Goal: Information Seeking & Learning: Learn about a topic

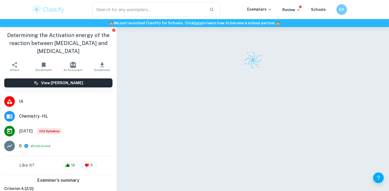
scroll to position [7, 0]
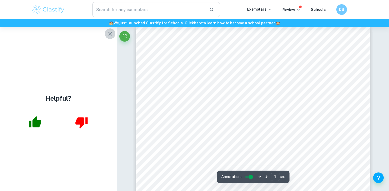
click at [109, 34] on icon "button" at bounding box center [110, 34] width 4 height 4
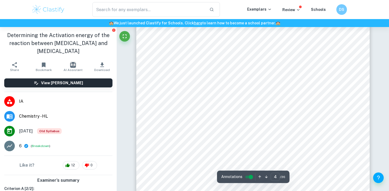
scroll to position [1165, 0]
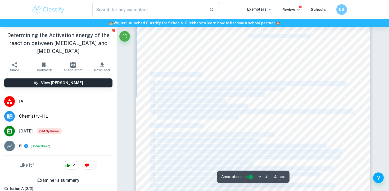
click at [151, 75] on div "3 Design Materials • Citric acid powder (C 6 H 8 O 7 ) • Sodium bicarbonate pow…" at bounding box center [252, 67] width 233 height 330
copy div "Preparation of the solutions 1. Measure 100.00 ml of distilled water two times …"
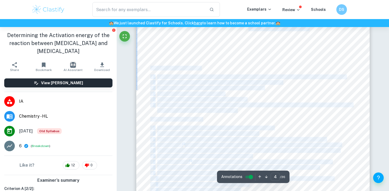
scroll to position [1176, 0]
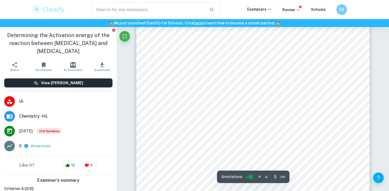
click at [225, 96] on div "4 Safety precautions Pay close attention to the sodium carbonate solution while…" at bounding box center [252, 183] width 233 height 330
click at [76, 35] on h1 "Determining the Activation energy of the reaction between [MEDICAL_DATA] and [M…" at bounding box center [58, 43] width 108 height 24
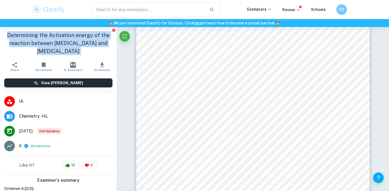
copy aside "Determining the Activation energy of the reaction between citric acid and sodiu…"
click at [76, 35] on h1 "Determining the Activation energy of the reaction between [MEDICAL_DATA] and [M…" at bounding box center [58, 43] width 108 height 24
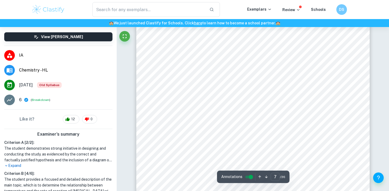
scroll to position [61, 0]
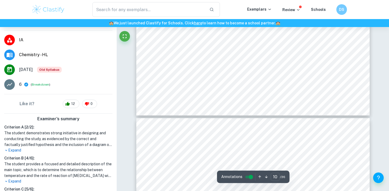
type input "11"
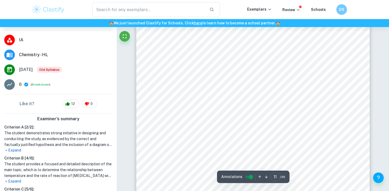
scroll to position [3536, 0]
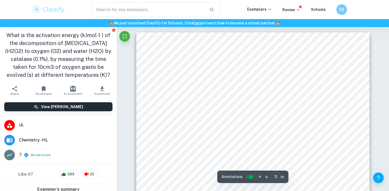
scroll to position [3616, 0]
